Goal: Task Accomplishment & Management: Use online tool/utility

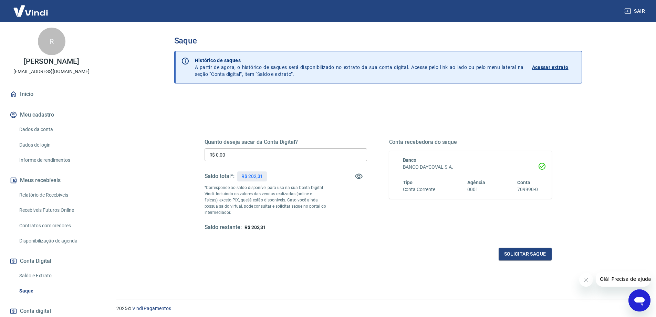
click at [280, 156] on input "R$ 0,00" at bounding box center [286, 154] width 163 height 13
type input "R$ 202,31"
click at [529, 252] on button "Solicitar saque" at bounding box center [525, 253] width 53 height 13
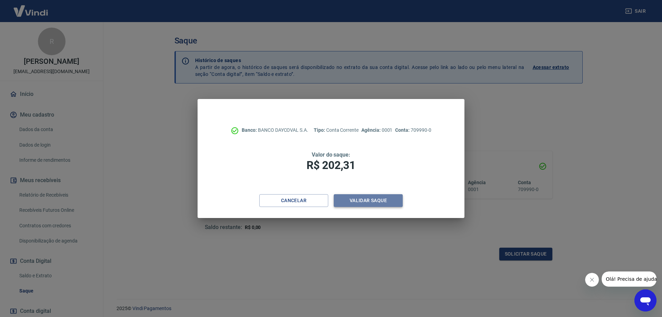
click at [379, 198] on button "Validar saque" at bounding box center [368, 200] width 69 height 13
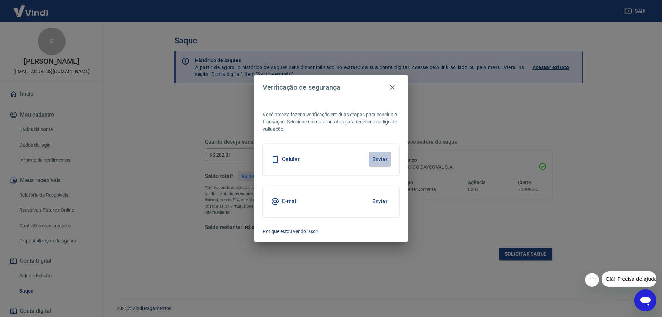
click at [381, 160] on button "Enviar" at bounding box center [379, 159] width 22 height 14
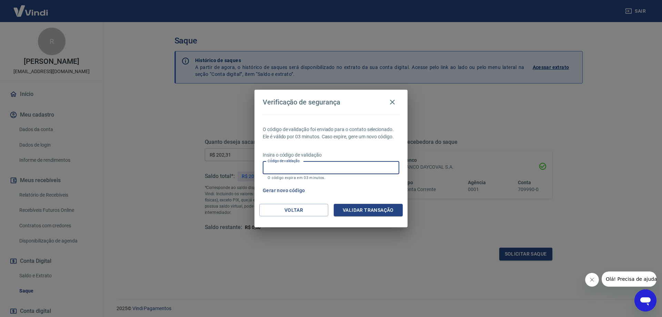
click at [321, 164] on input "Código de validação" at bounding box center [331, 167] width 136 height 13
type input "690466"
click at [370, 208] on button "Validar transação" at bounding box center [368, 210] width 69 height 13
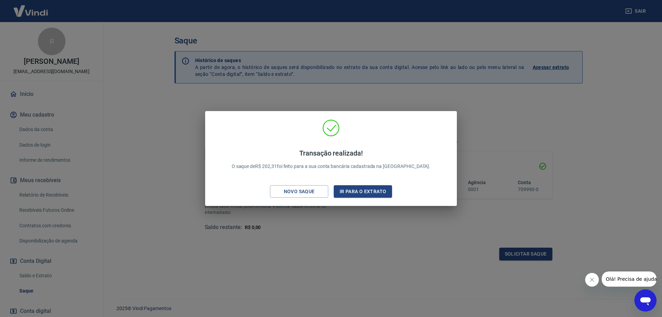
click at [321, 242] on div "Transação realizada! O saque de R$ 202,31 foi feito para a sua conta bancária c…" at bounding box center [331, 158] width 662 height 317
